Goal: Task Accomplishment & Management: Use online tool/utility

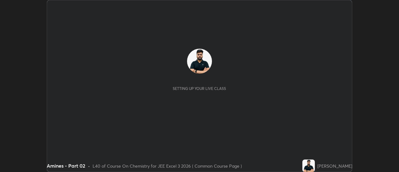
scroll to position [172, 399]
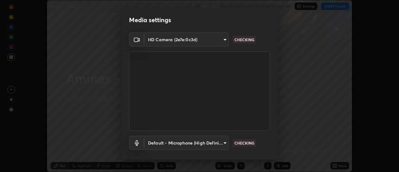
type input "e2aa400b7bb40988937289f1826270d99bb774d75893401bafd8ee5ef144e594"
type input "default"
click at [268, 140] on div "Default - Microphone (High Definition Audio Device) default WORKING" at bounding box center [199, 143] width 141 height 14
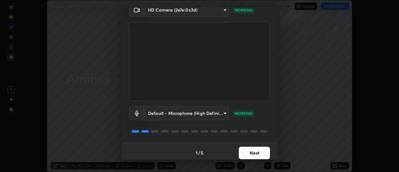
scroll to position [33, 0]
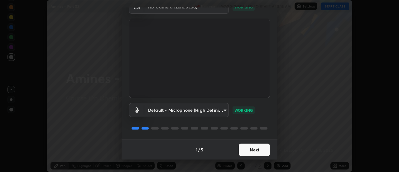
click at [258, 146] on button "Next" at bounding box center [254, 149] width 31 height 12
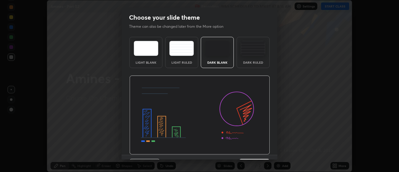
click at [261, 149] on img at bounding box center [199, 114] width 141 height 79
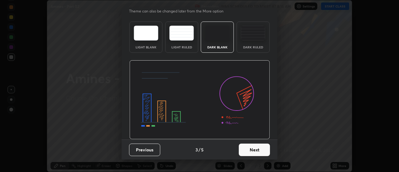
click at [261, 148] on button "Next" at bounding box center [254, 149] width 31 height 12
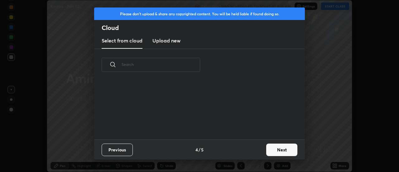
click at [267, 149] on button "Next" at bounding box center [281, 149] width 31 height 12
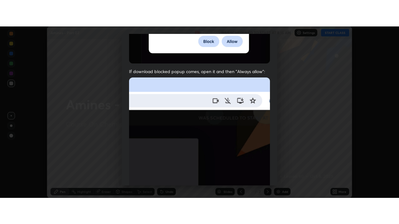
scroll to position [160, 0]
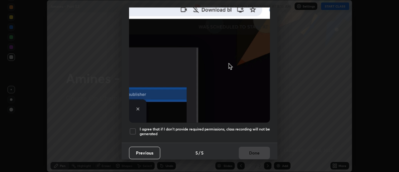
click at [135, 129] on div at bounding box center [132, 131] width 7 height 7
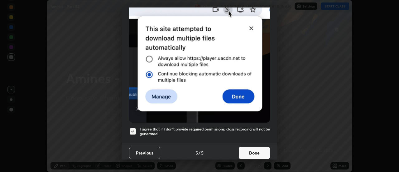
click at [254, 150] on button "Done" at bounding box center [254, 153] width 31 height 12
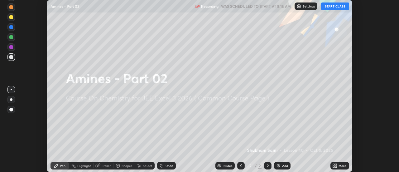
click at [336, 166] on icon at bounding box center [336, 167] width 2 height 2
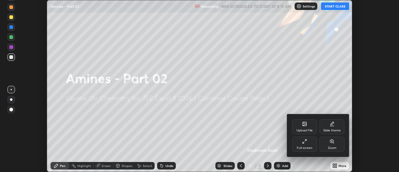
click at [306, 148] on div "Full screen" at bounding box center [305, 147] width 16 height 3
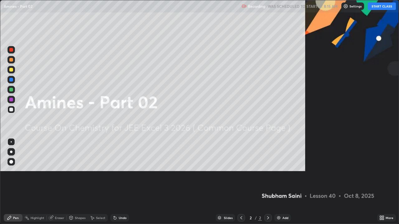
scroll to position [224, 399]
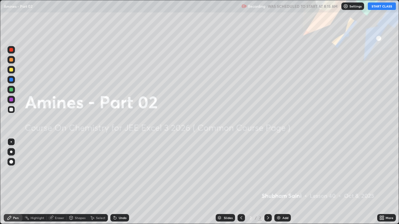
click at [378, 6] on button "START CLASS" at bounding box center [382, 5] width 28 height 7
click at [279, 171] on img at bounding box center [278, 218] width 5 height 5
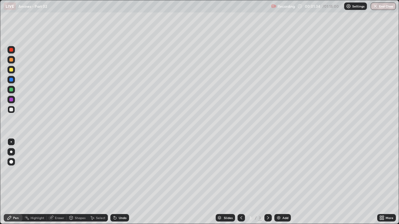
click at [13, 71] on div at bounding box center [10, 69] width 7 height 7
click at [11, 152] on div at bounding box center [11, 152] width 2 height 2
click at [13, 109] on div at bounding box center [10, 109] width 7 height 7
click at [127, 171] on div "Undo" at bounding box center [119, 218] width 19 height 7
click at [122, 171] on div "Undo" at bounding box center [123, 218] width 8 height 3
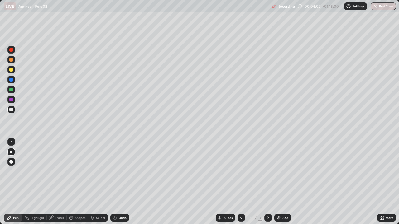
click at [119, 171] on div "Undo" at bounding box center [123, 218] width 8 height 3
click at [127, 171] on div "Undo" at bounding box center [119, 218] width 19 height 7
click at [121, 171] on div "Undo" at bounding box center [119, 218] width 19 height 7
click at [61, 171] on div "Eraser" at bounding box center [59, 218] width 9 height 3
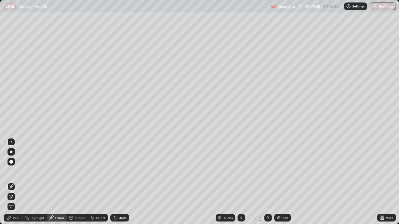
click at [13, 171] on div "Pen" at bounding box center [13, 218] width 19 height 7
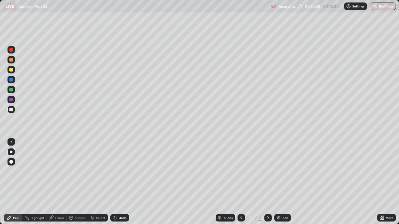
click at [279, 171] on img at bounding box center [278, 218] width 5 height 5
click at [116, 171] on icon at bounding box center [115, 218] width 5 height 5
click at [121, 171] on div "Undo" at bounding box center [123, 218] width 8 height 3
click at [124, 171] on div "Undo" at bounding box center [119, 218] width 19 height 7
click at [123, 171] on div "Undo" at bounding box center [119, 218] width 19 height 7
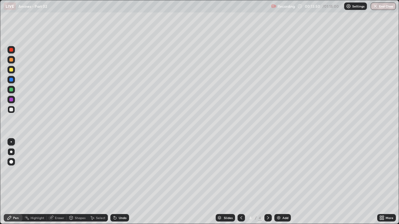
click at [123, 171] on div "Undo" at bounding box center [119, 218] width 19 height 7
click at [126, 171] on div "Undo" at bounding box center [119, 218] width 19 height 7
click at [283, 171] on div "Add" at bounding box center [282, 218] width 17 height 7
click at [12, 69] on div at bounding box center [11, 70] width 4 height 4
click at [123, 171] on div "Undo" at bounding box center [123, 218] width 8 height 3
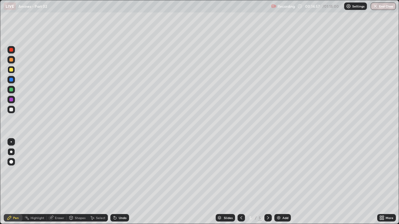
click at [125, 171] on div "Undo" at bounding box center [119, 218] width 19 height 7
click at [126, 171] on div "Undo" at bounding box center [119, 218] width 19 height 7
click at [119, 171] on div "Undo" at bounding box center [119, 218] width 19 height 7
click at [123, 171] on div "Undo" at bounding box center [123, 218] width 8 height 3
click at [13, 60] on div at bounding box center [11, 60] width 4 height 4
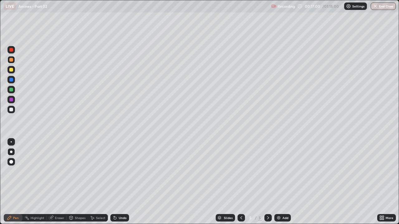
click at [125, 171] on div "Undo" at bounding box center [123, 218] width 8 height 3
click at [124, 171] on div "Undo" at bounding box center [123, 218] width 8 height 3
click at [123, 171] on div "Undo" at bounding box center [123, 218] width 8 height 3
click at [123, 171] on div "Undo" at bounding box center [119, 218] width 19 height 7
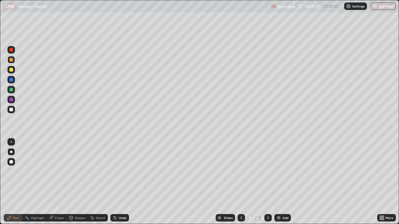
click at [239, 171] on icon at bounding box center [241, 218] width 5 height 5
